Goal: Navigation & Orientation: Find specific page/section

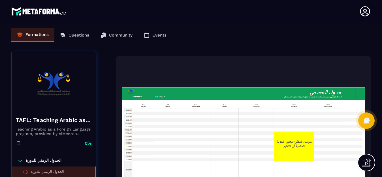
scroll to position [28, 0]
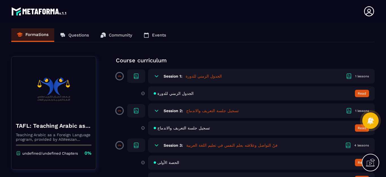
click at [120, 36] on div "Formations Questions Community Events" at bounding box center [193, 35] width 364 height 14
click at [120, 34] on div "Formations Questions Community Events" at bounding box center [193, 35] width 364 height 14
click at [36, 37] on div "Formations Questions Community Events" at bounding box center [193, 35] width 364 height 14
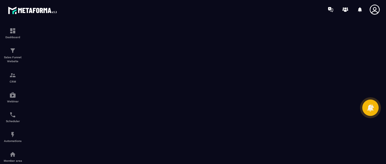
scroll to position [85, 0]
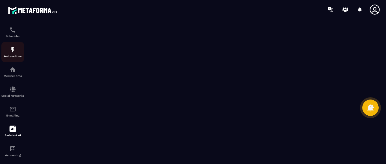
click at [12, 53] on img at bounding box center [12, 49] width 7 height 7
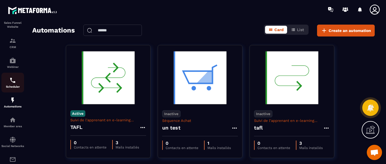
scroll to position [6, 0]
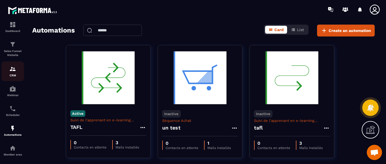
click at [10, 72] on img at bounding box center [12, 69] width 7 height 7
